Goal: Navigation & Orientation: Understand site structure

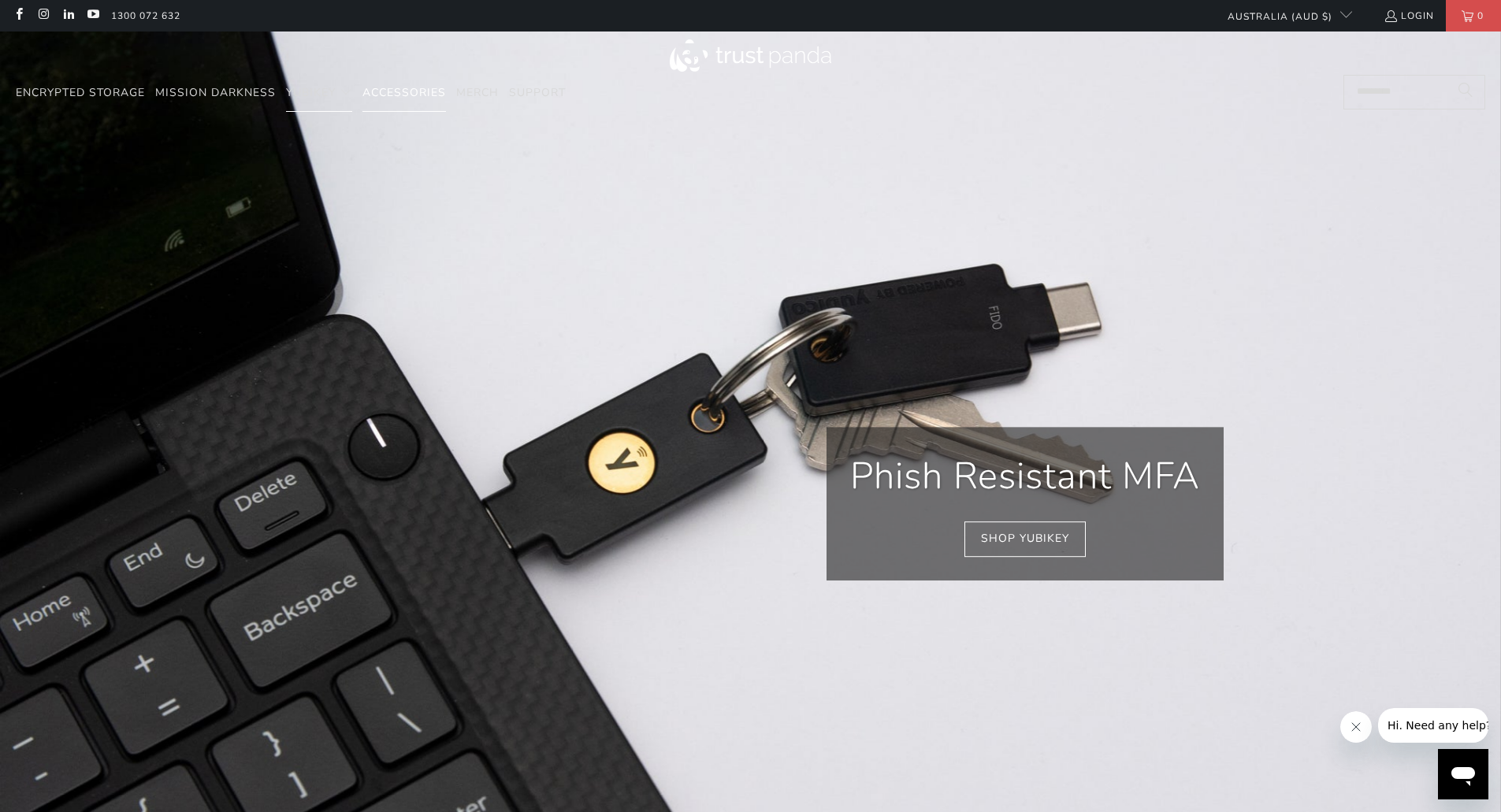
click at [413, 94] on span "Accessories" at bounding box center [404, 93] width 84 height 15
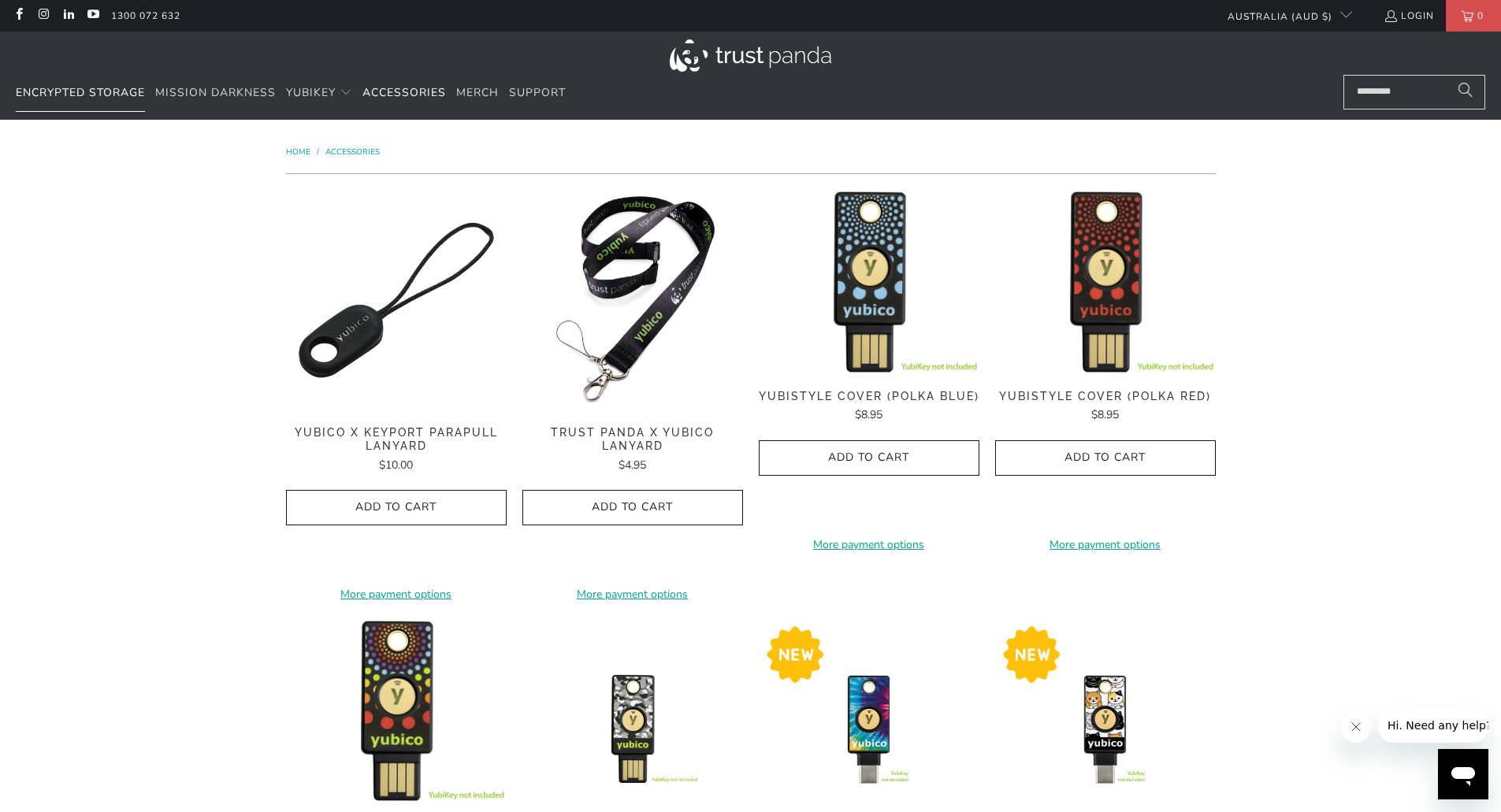
click at [79, 97] on span "Encrypted Storage" at bounding box center [81, 93] width 129 height 15
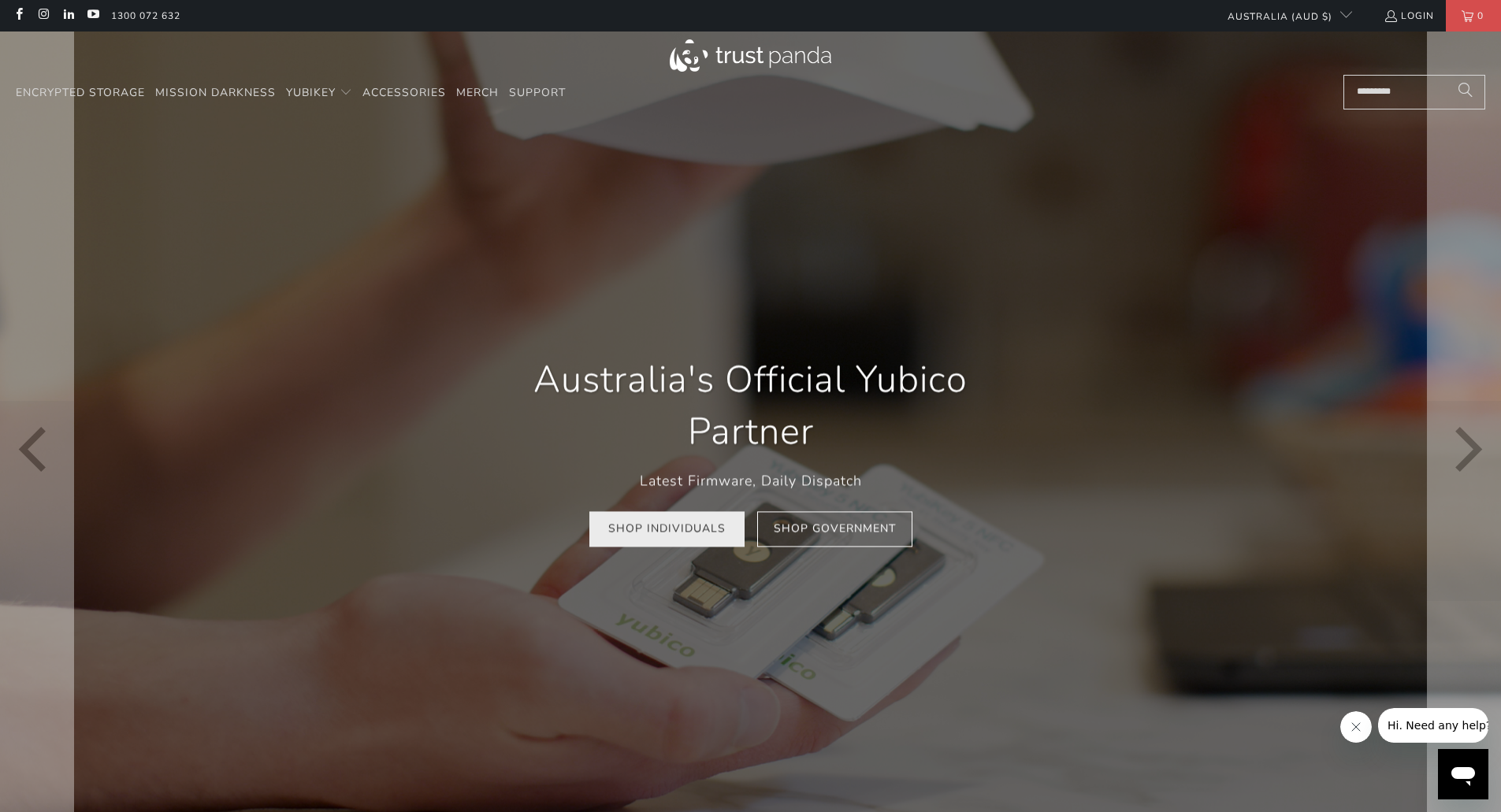
click at [678, 528] on link "Shop Individuals" at bounding box center [666, 529] width 155 height 35
click at [833, 537] on link "Shop Government" at bounding box center [834, 529] width 155 height 35
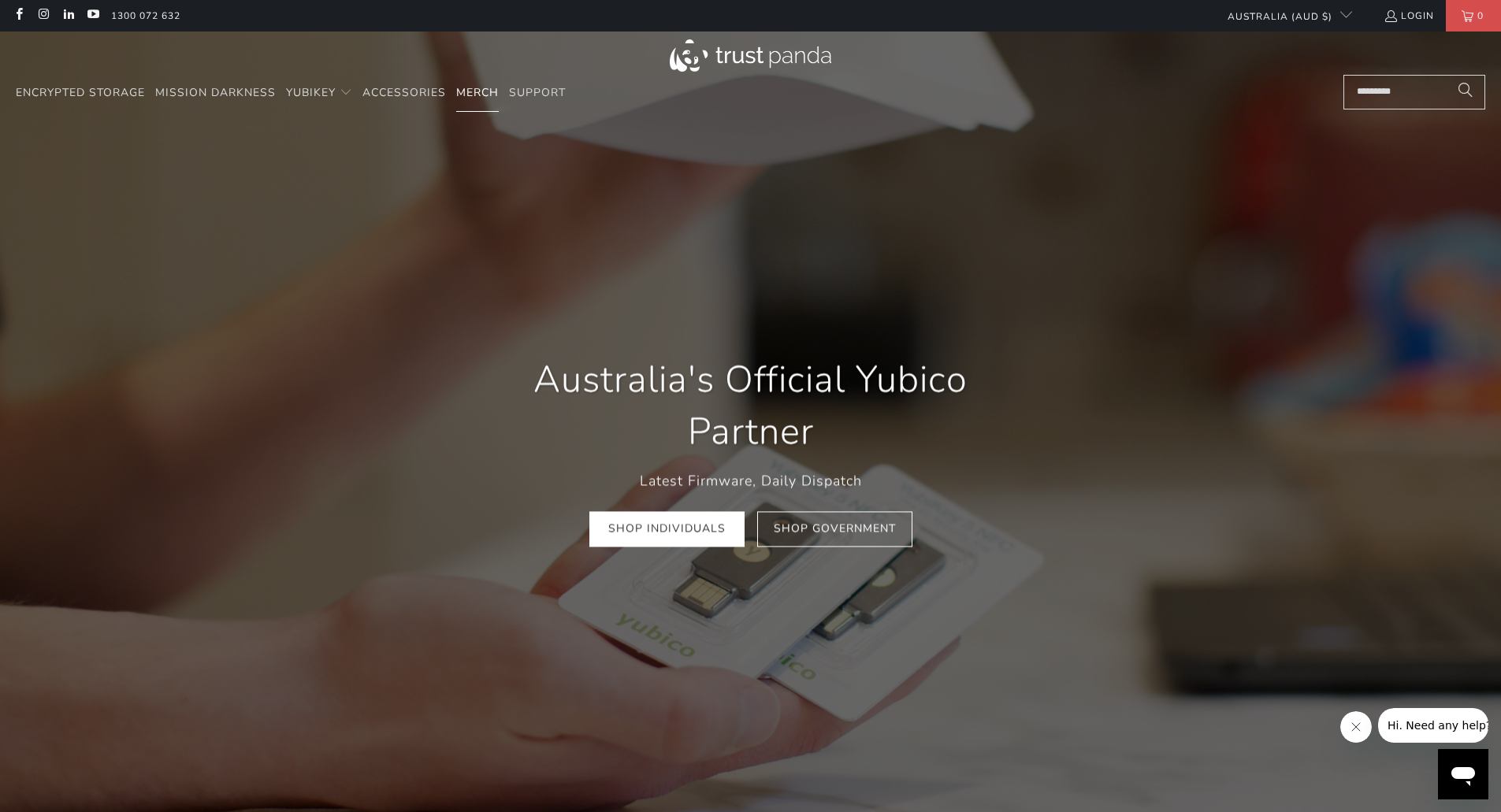
click at [473, 92] on span "Merch" at bounding box center [477, 93] width 43 height 15
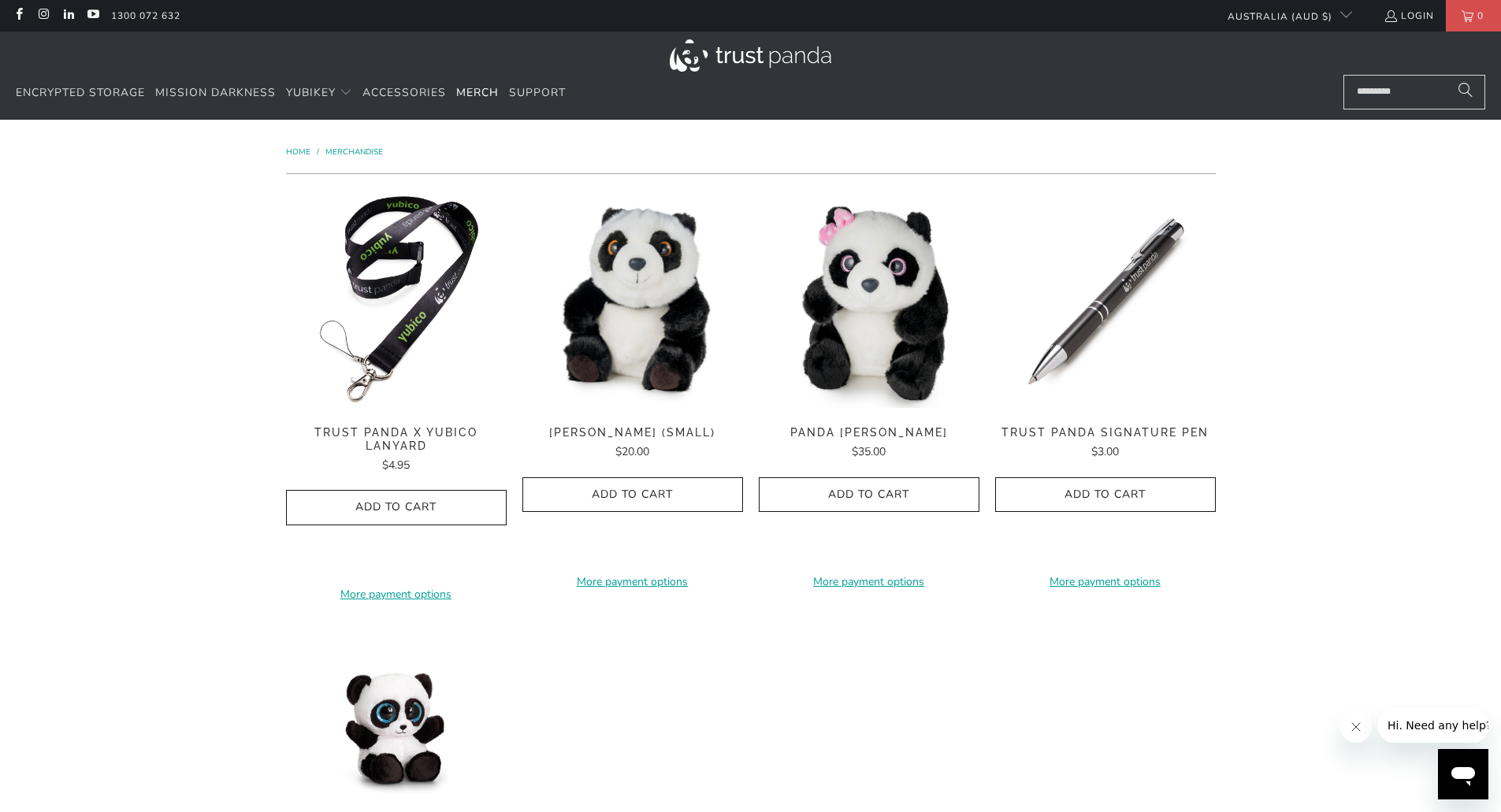
click at [649, 325] on img at bounding box center [633, 300] width 220 height 220
click at [415, 96] on span "Accessories" at bounding box center [404, 93] width 84 height 15
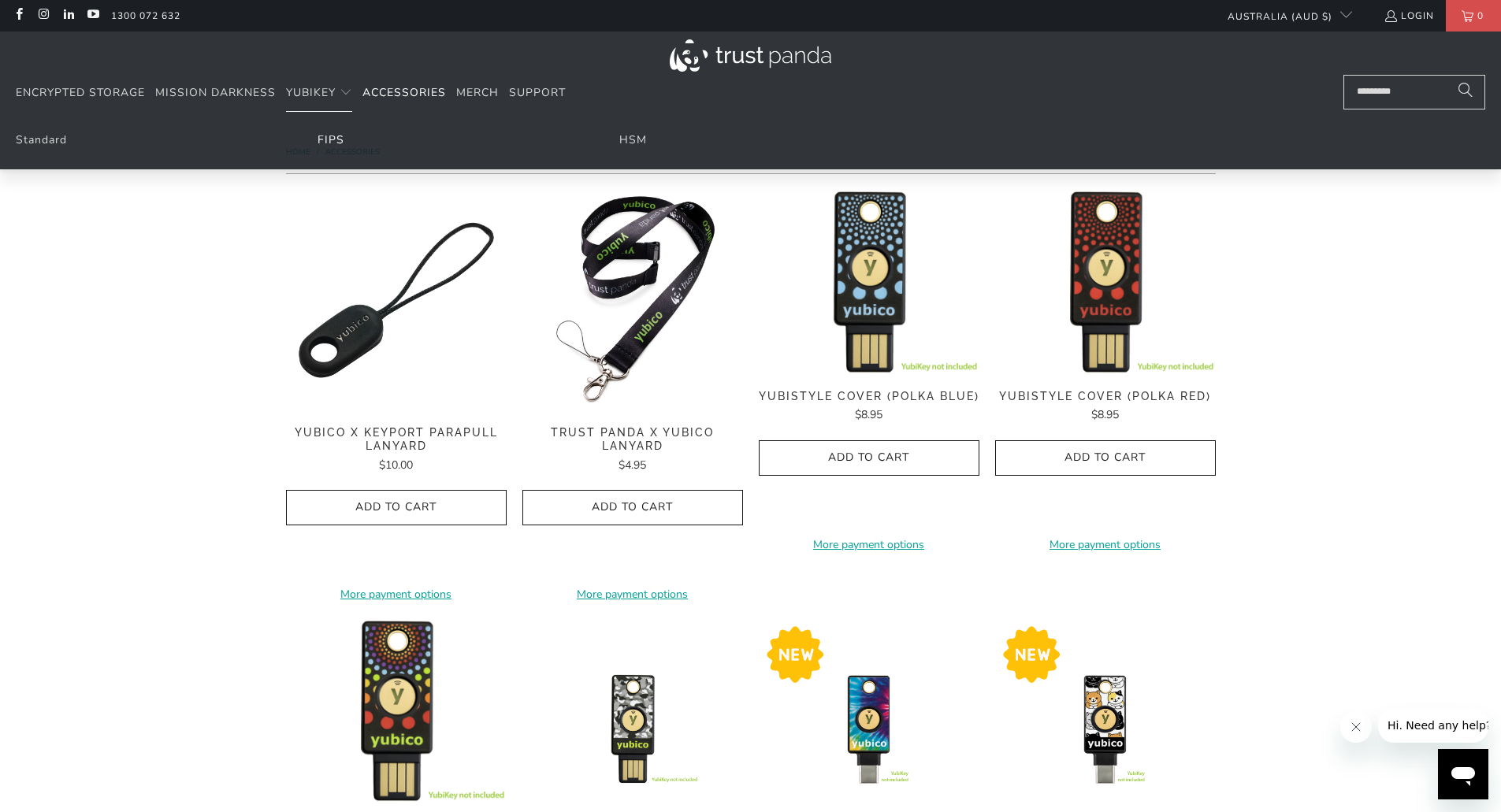
click at [322, 142] on link "FIPS" at bounding box center [331, 140] width 27 height 15
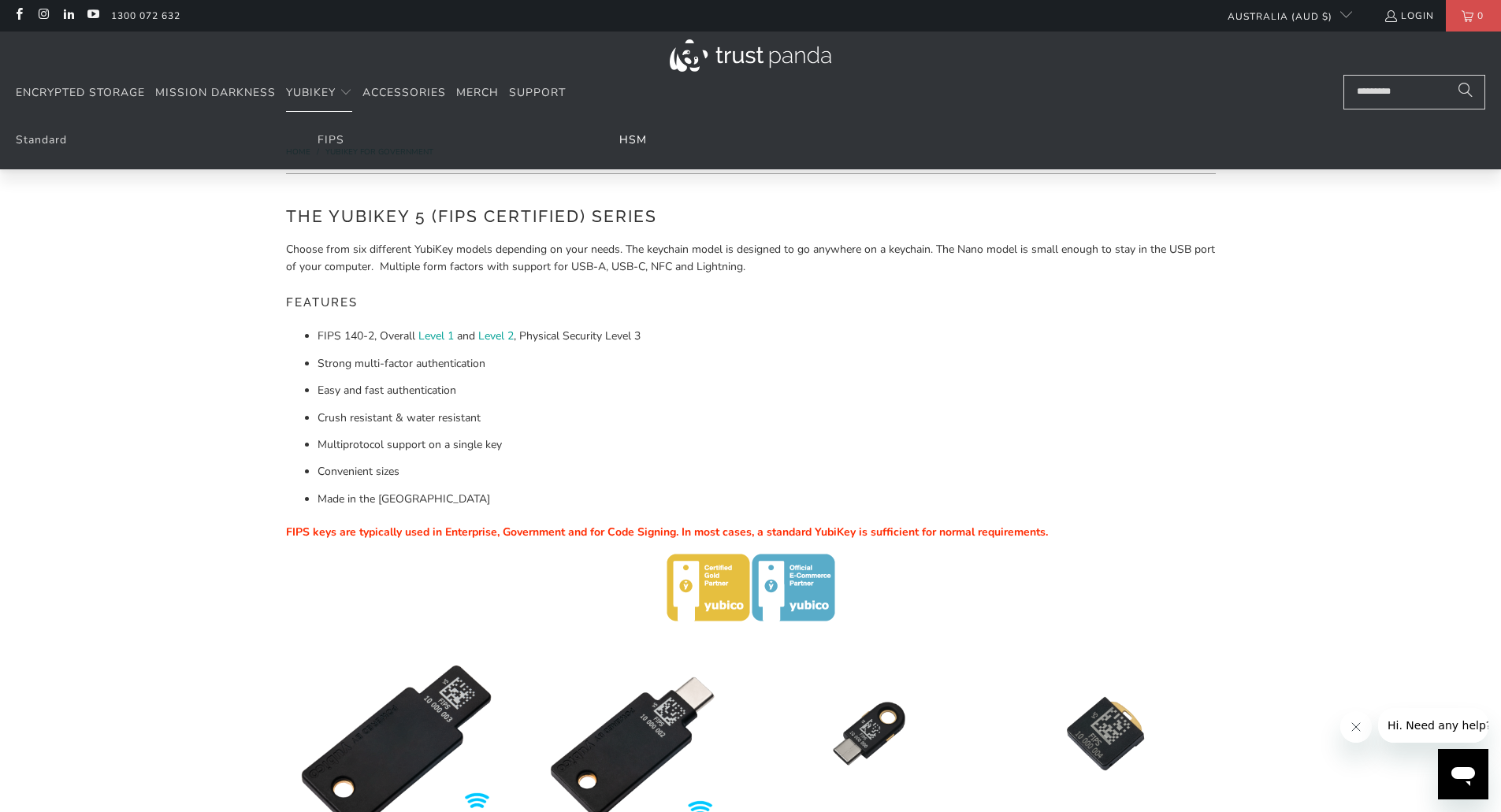
click at [625, 137] on link "HSM" at bounding box center [633, 140] width 28 height 15
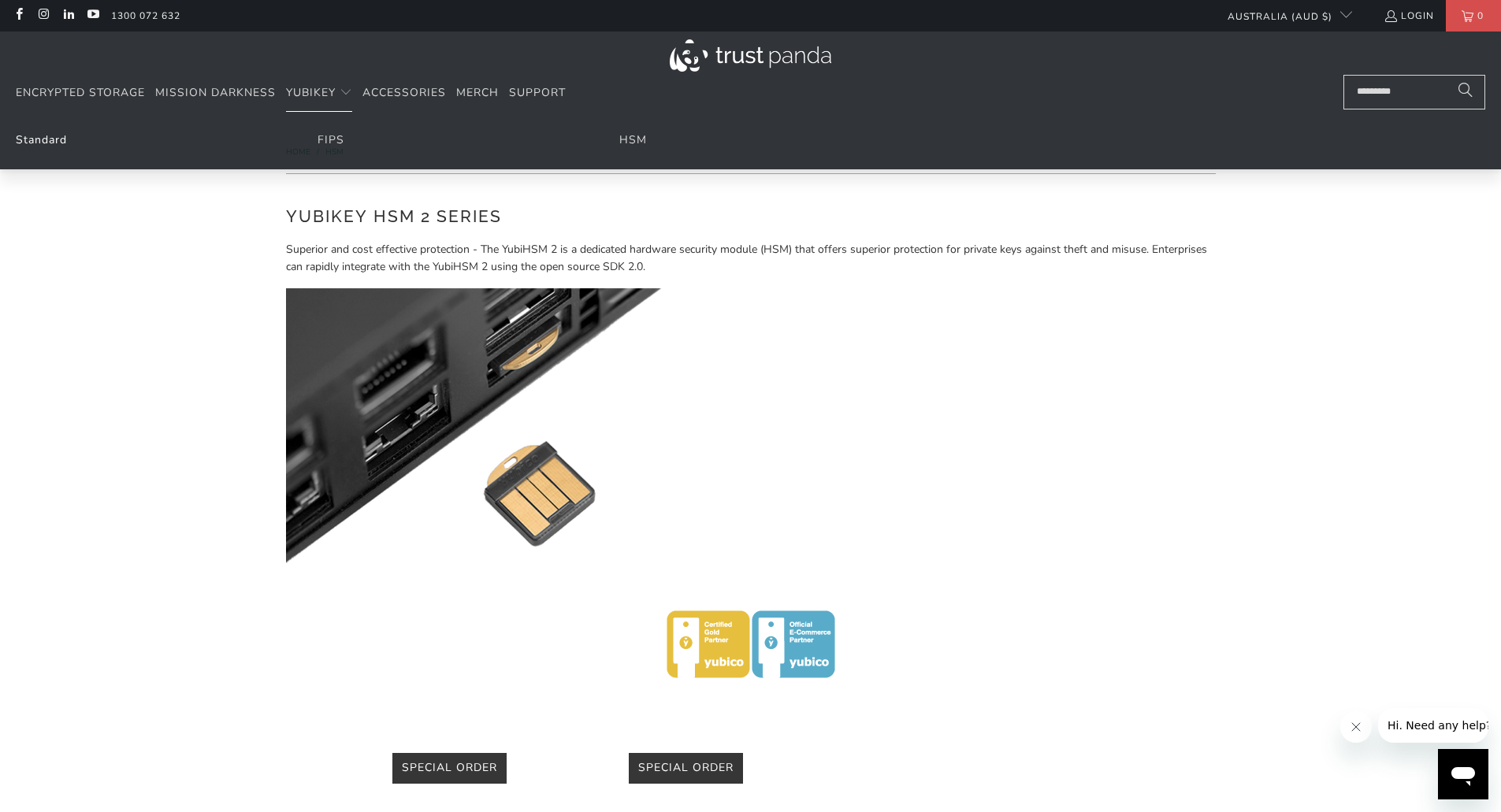
click at [57, 136] on link "Standard" at bounding box center [42, 140] width 51 height 15
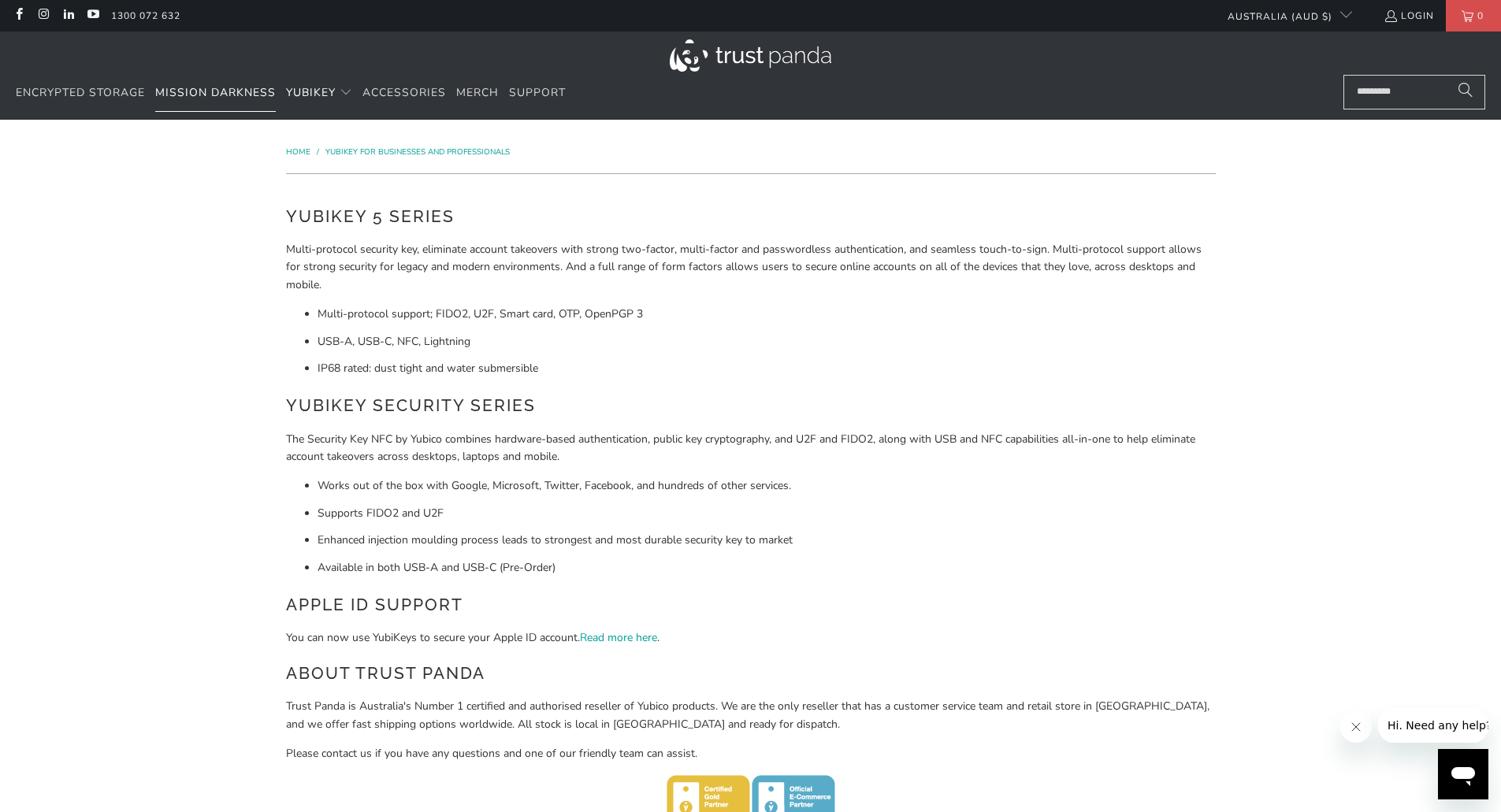
click at [205, 92] on span "Mission Darkness" at bounding box center [215, 93] width 121 height 15
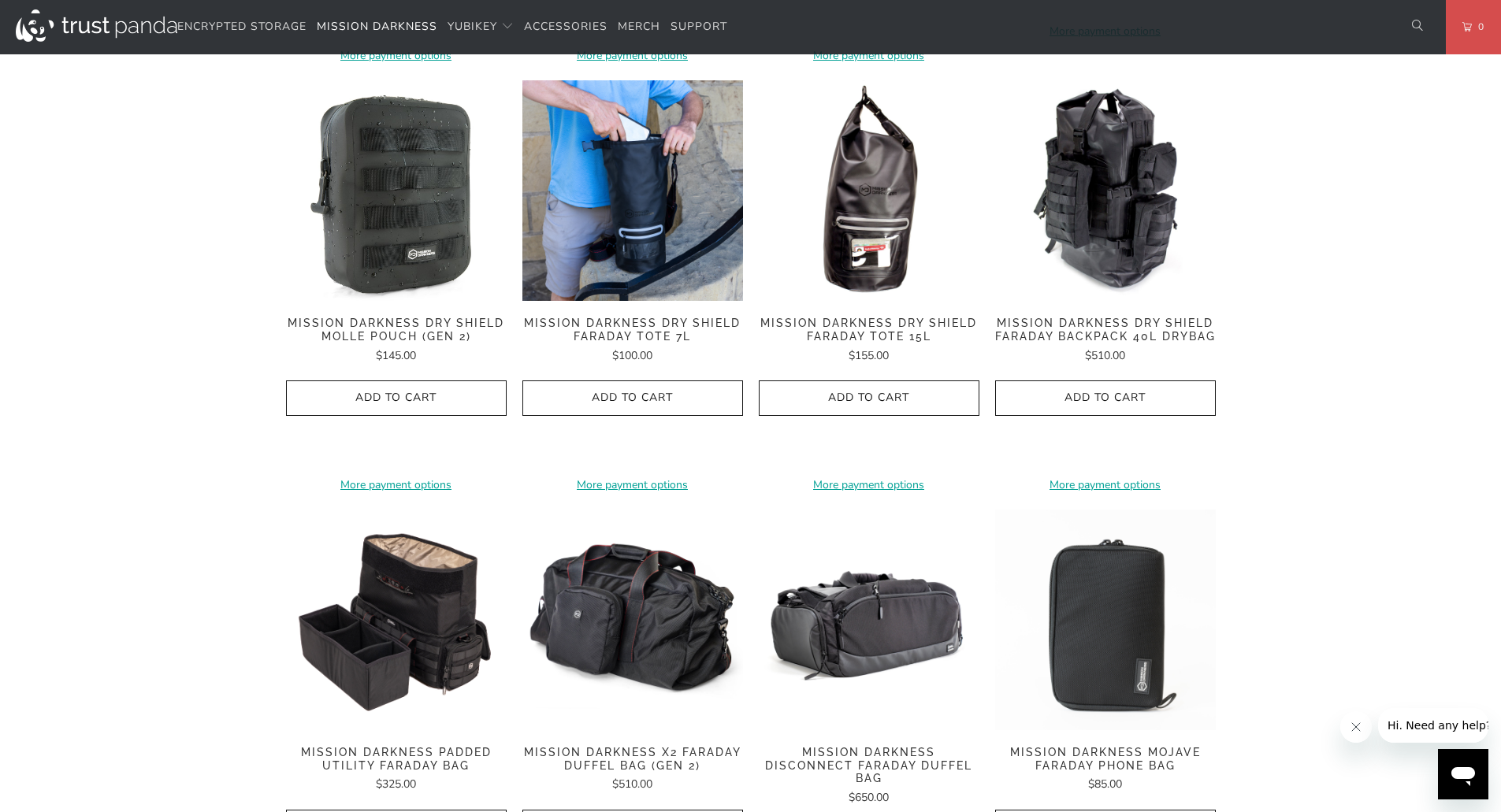
scroll to position [945, 0]
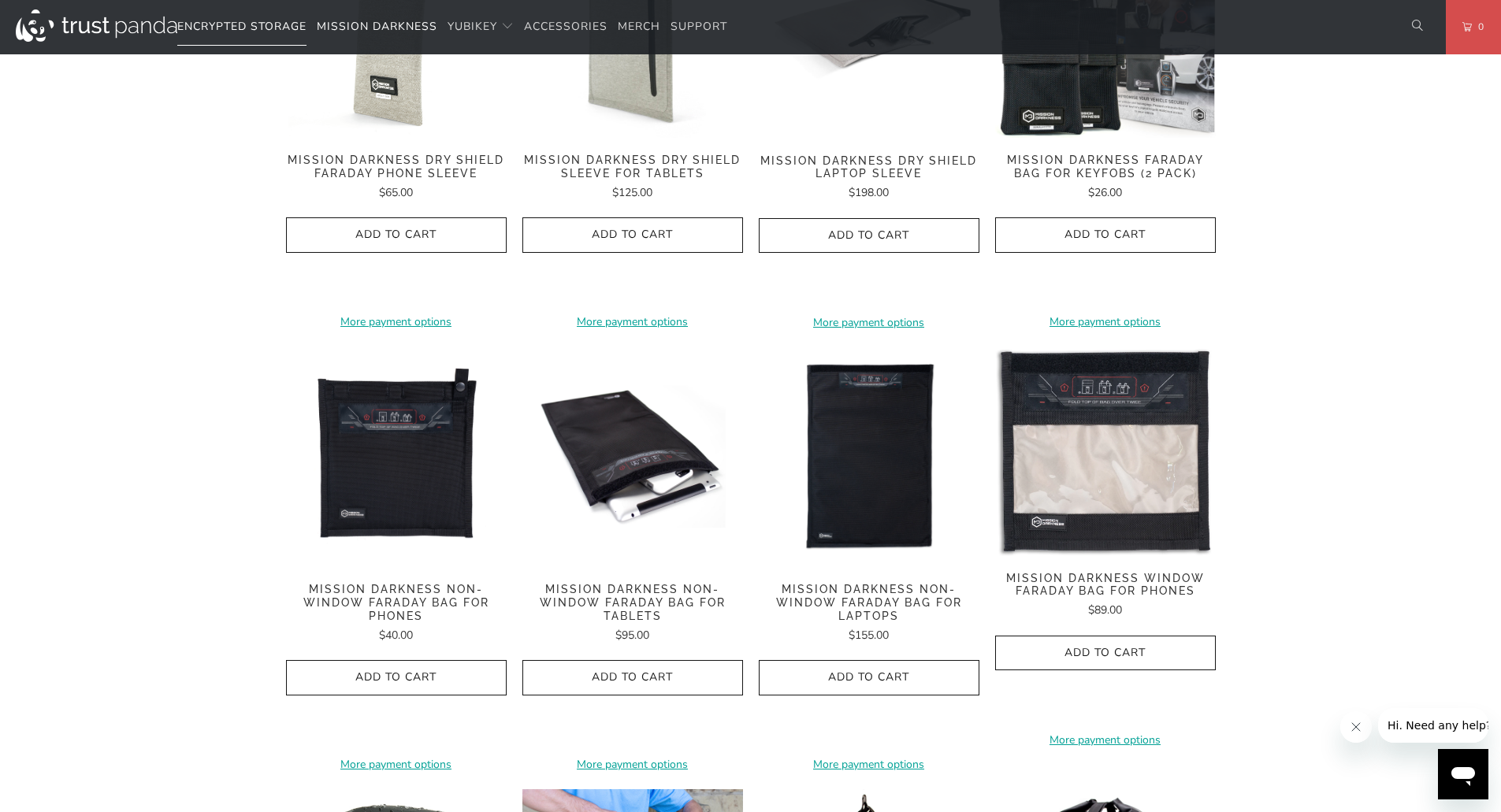
click at [262, 31] on span "Encrypted Storage" at bounding box center [242, 27] width 129 height 15
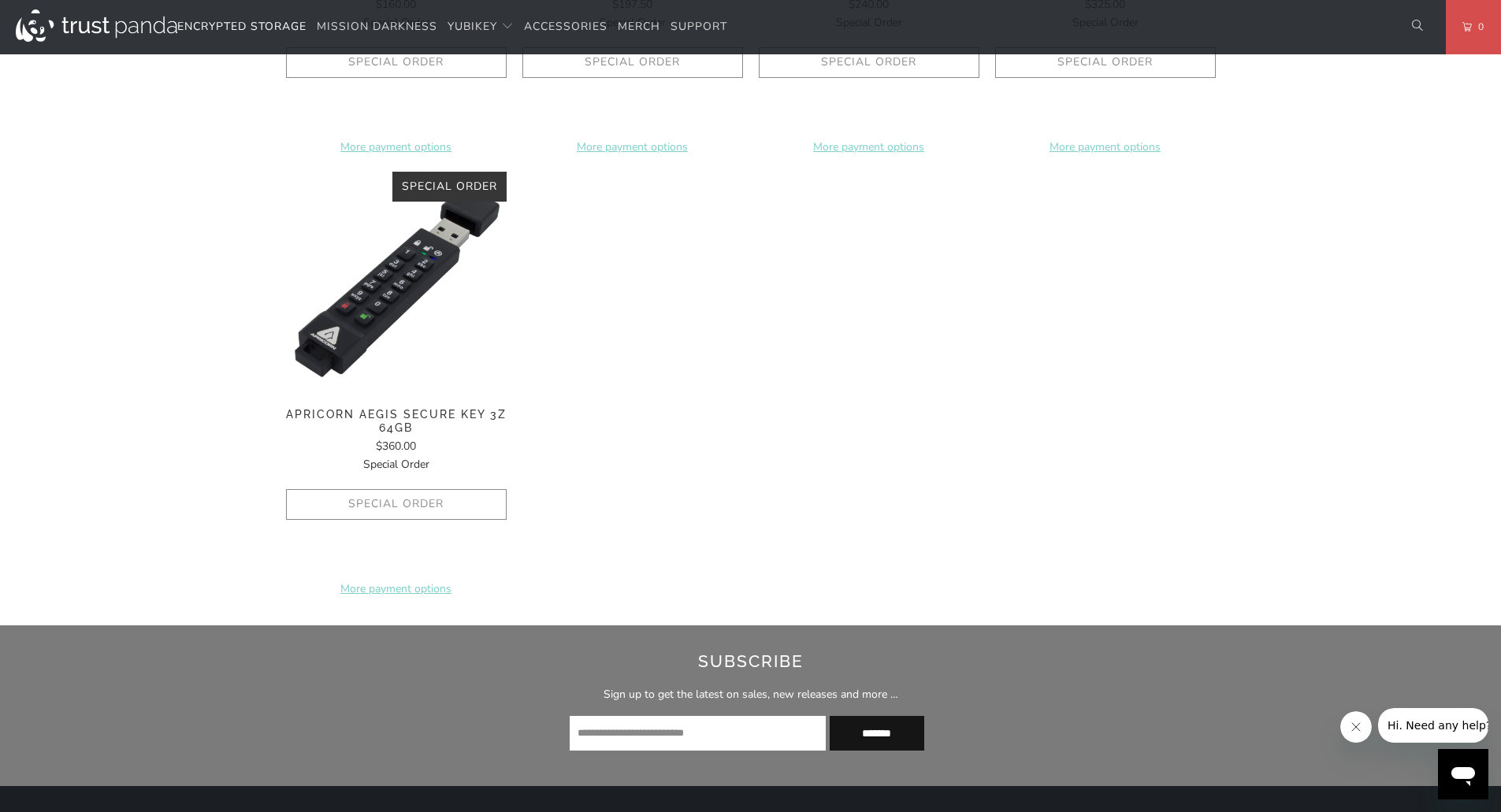
scroll to position [630, 0]
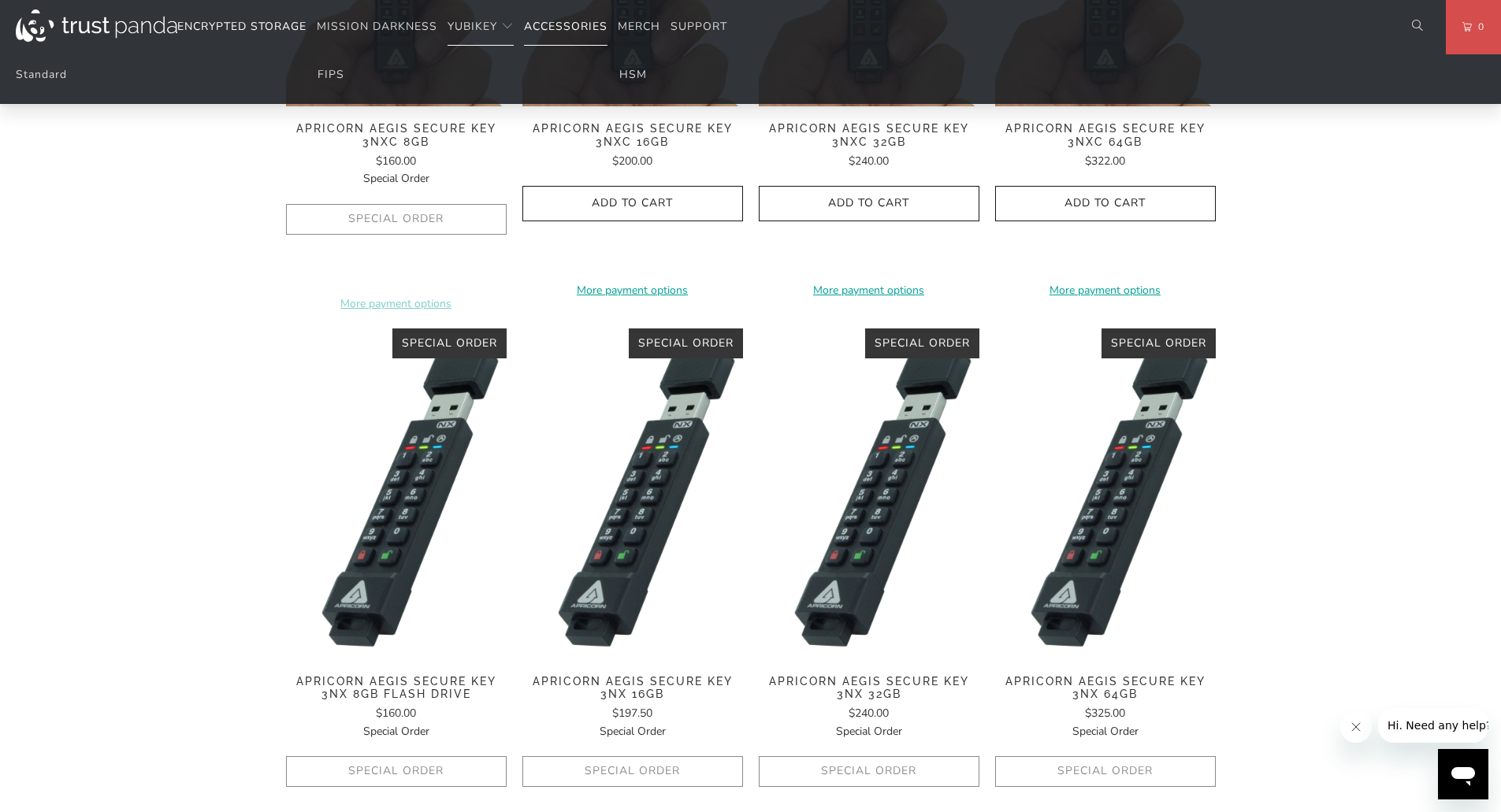
click at [575, 28] on span "Accessories" at bounding box center [565, 27] width 84 height 15
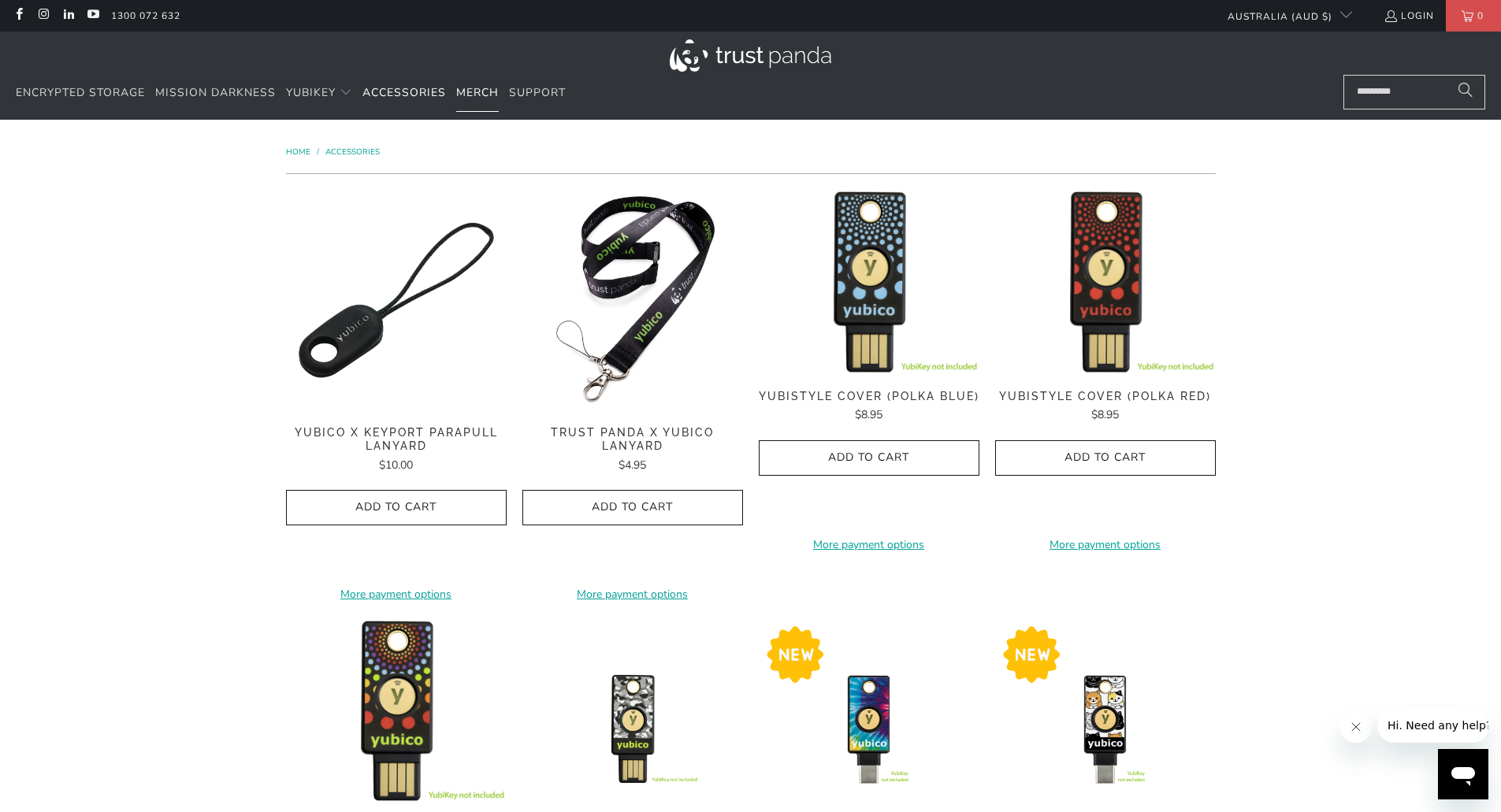
click at [472, 89] on span "Merch" at bounding box center [477, 93] width 43 height 15
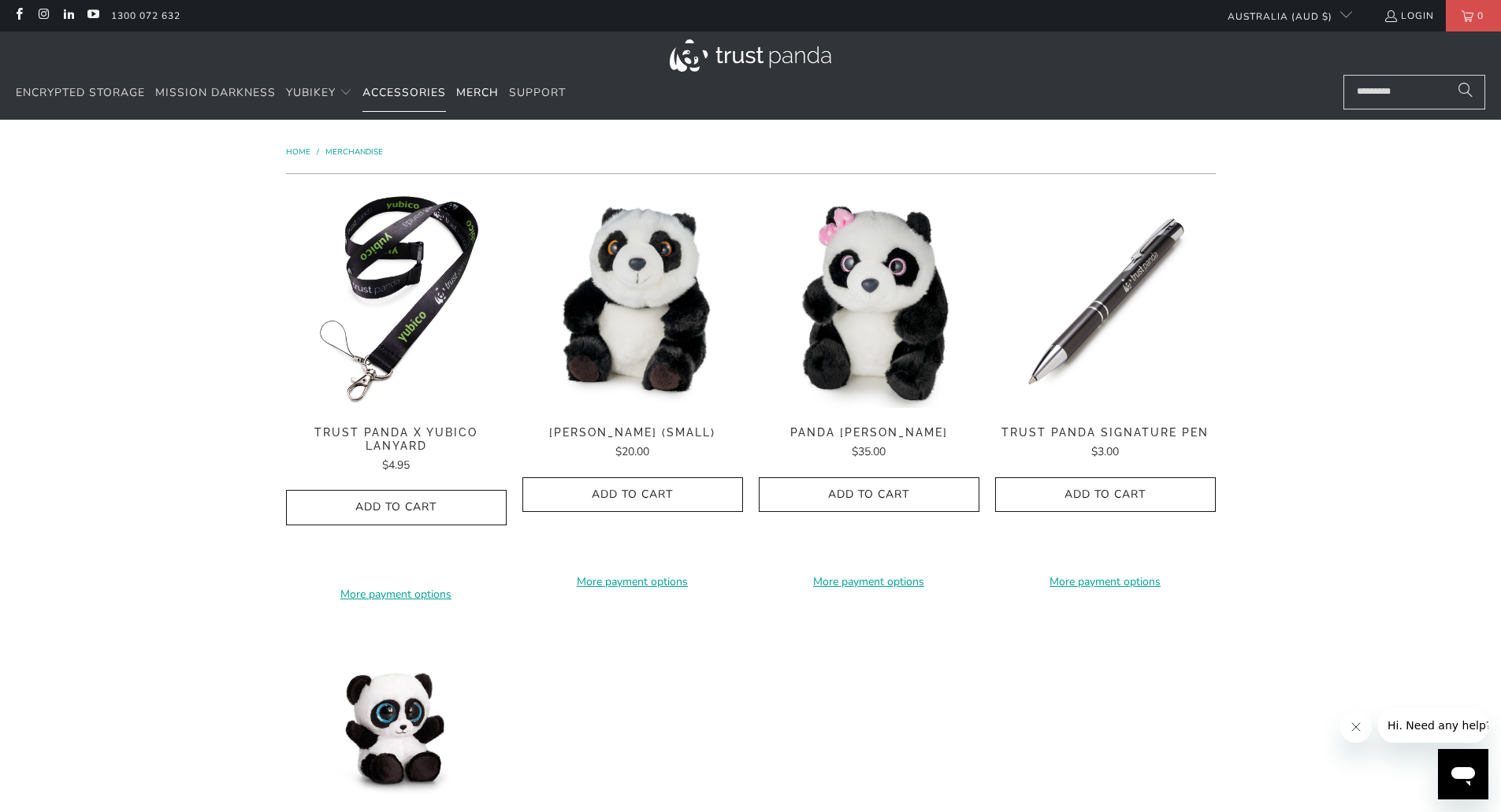
click at [416, 101] on link "Accessories" at bounding box center [404, 93] width 84 height 37
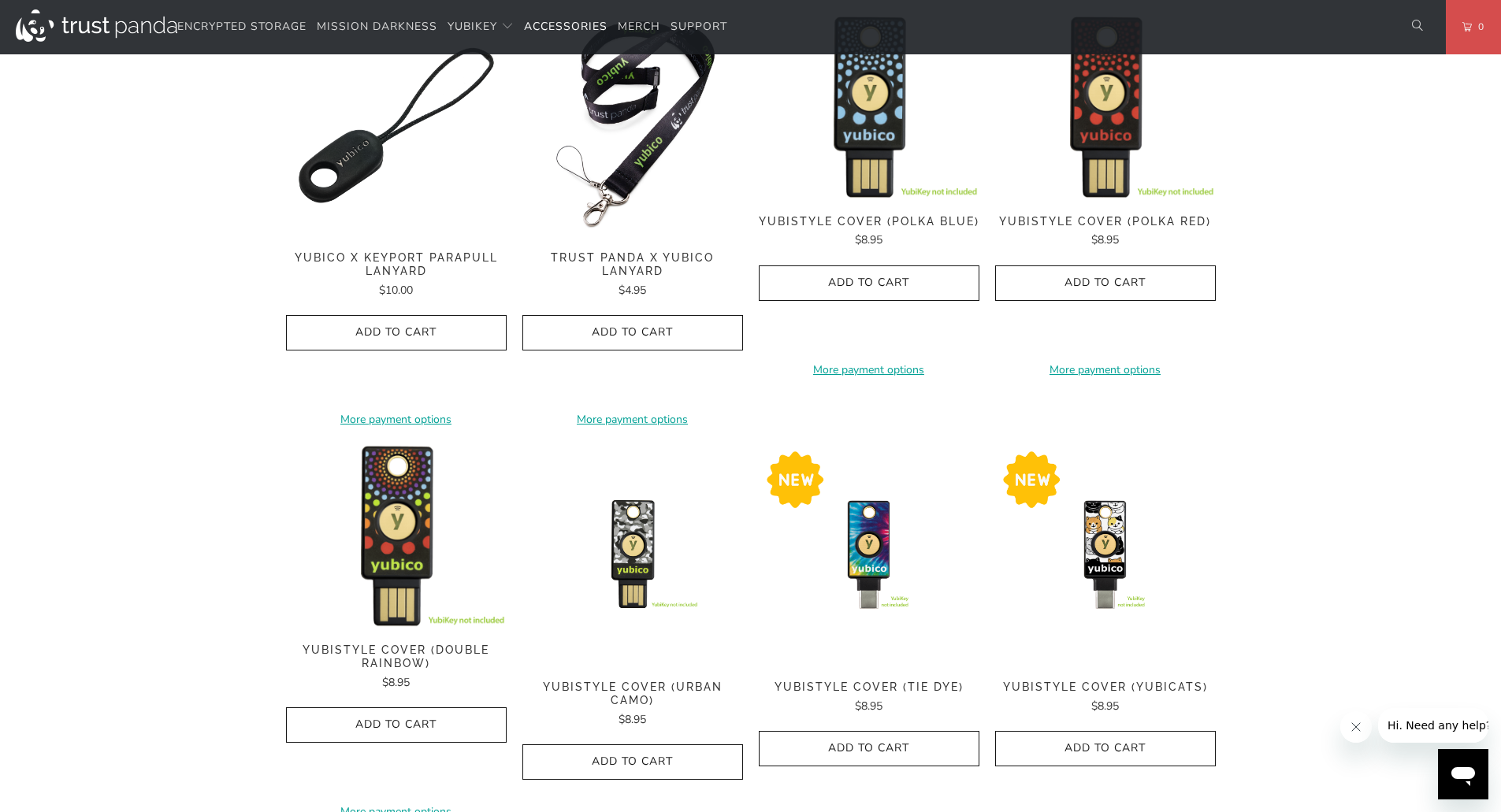
scroll to position [79, 0]
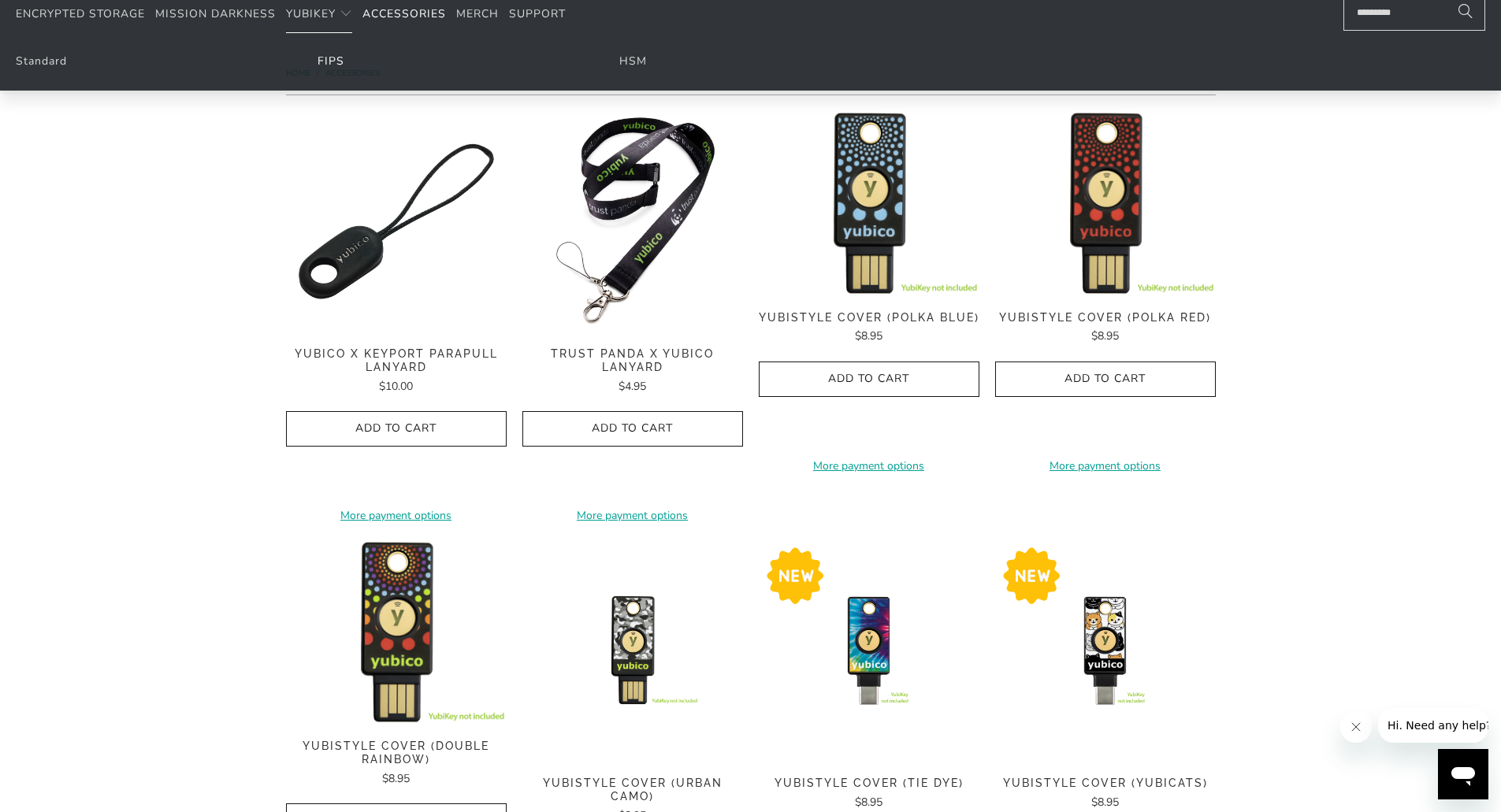
click at [328, 66] on link "FIPS" at bounding box center [331, 61] width 27 height 15
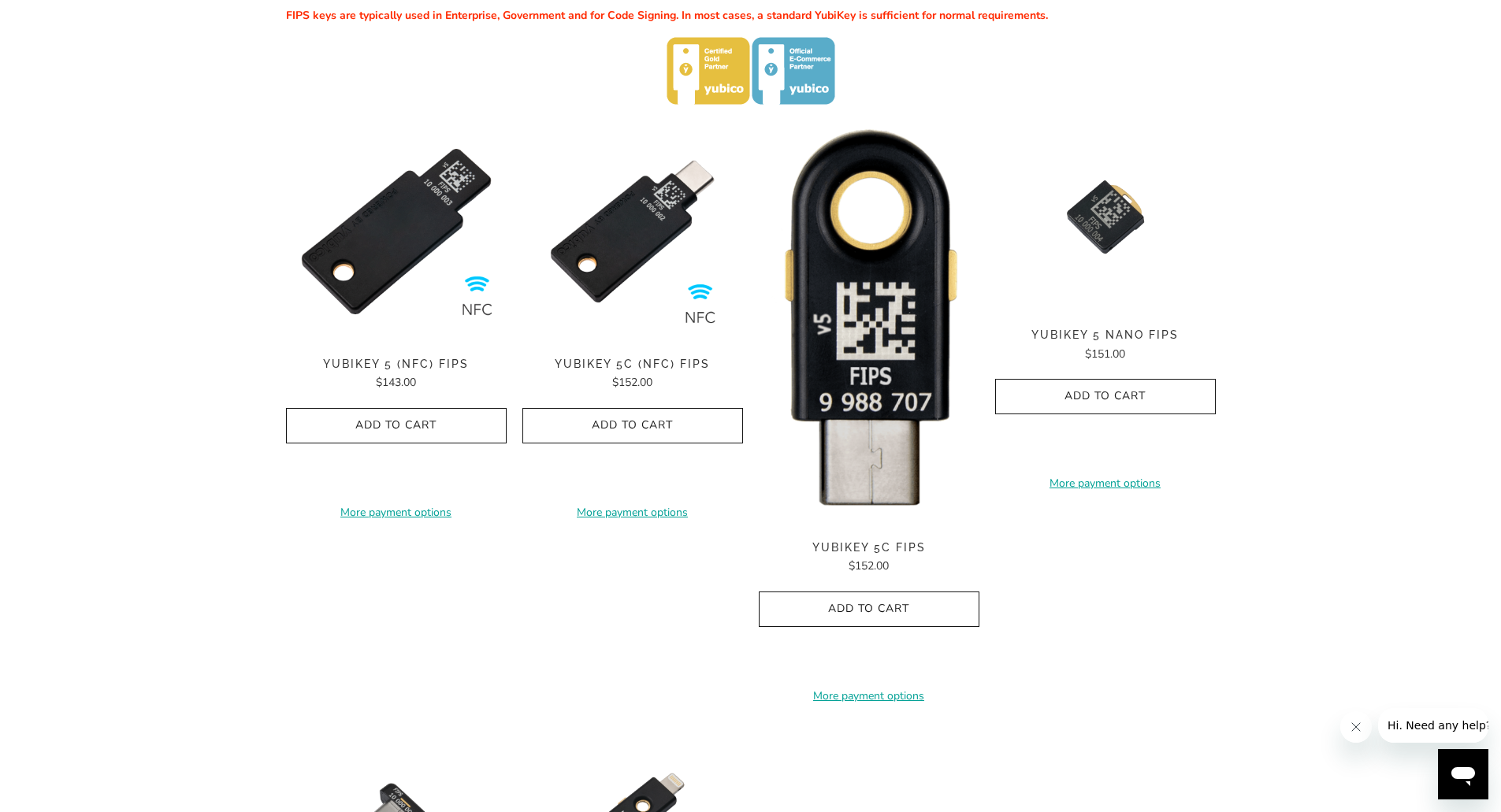
scroll to position [630, 0]
